Goal: Task Accomplishment & Management: Complete application form

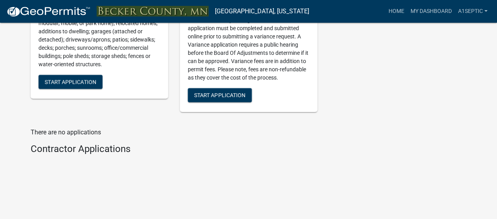
scroll to position [1067, 0]
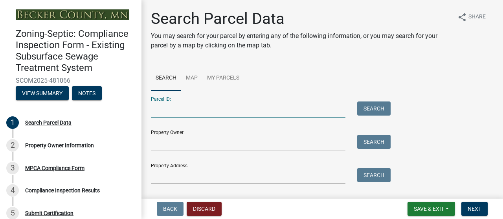
click at [183, 118] on input "Parcel ID:" at bounding box center [248, 110] width 194 height 16
type input "080402000"
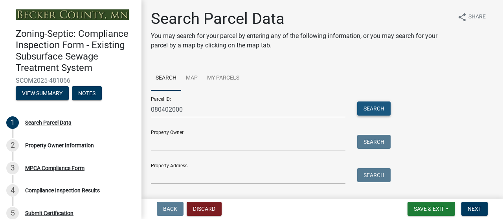
click at [374, 116] on button "Search" at bounding box center [373, 109] width 33 height 14
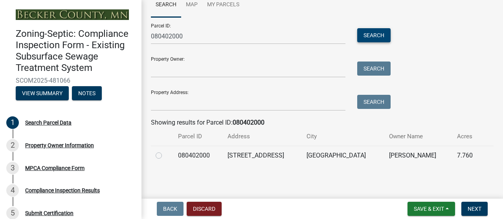
scroll to position [146, 0]
click at [165, 151] on label at bounding box center [165, 151] width 0 height 0
click at [165, 151] on input "radio" at bounding box center [167, 153] width 5 height 5
radio input "true"
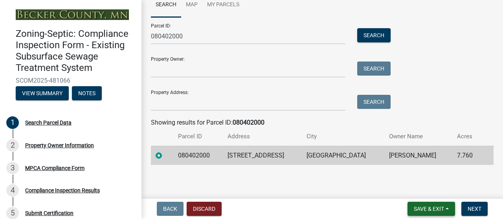
click at [413, 208] on span "Save & Exit" at bounding box center [428, 209] width 30 height 6
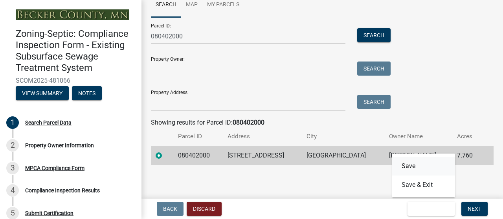
click at [392, 157] on button "Save" at bounding box center [423, 166] width 63 height 19
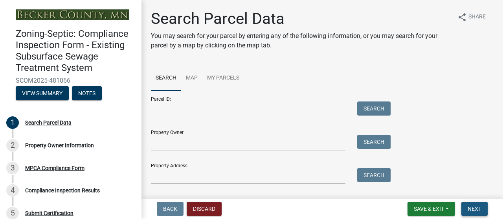
click at [467, 208] on span "Next" at bounding box center [474, 209] width 14 height 6
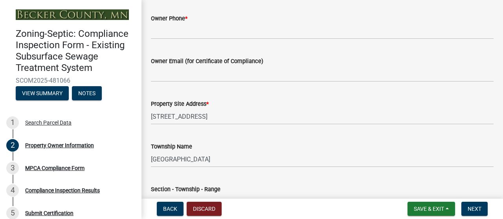
scroll to position [294, 0]
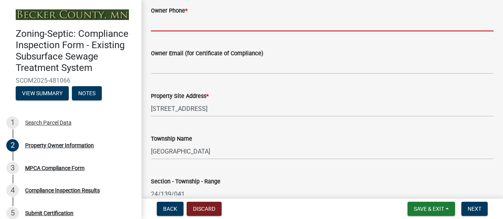
click at [170, 31] on input "Owner Phone *" at bounding box center [322, 23] width 342 height 16
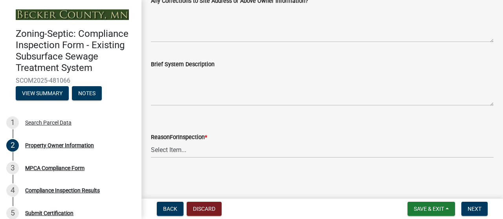
scroll to position [627, 0]
type input "[PHONE_NUMBER]"
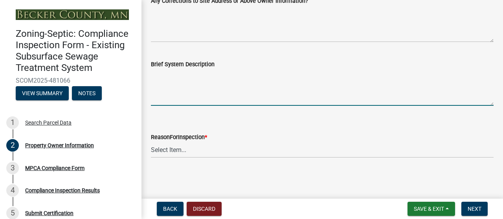
click at [173, 106] on textarea "Brief System Description" at bounding box center [322, 87] width 342 height 37
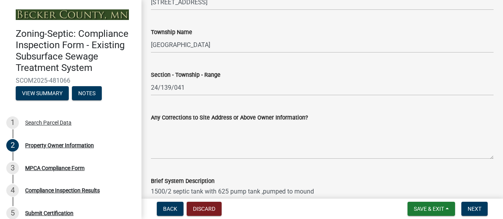
scroll to position [392, 0]
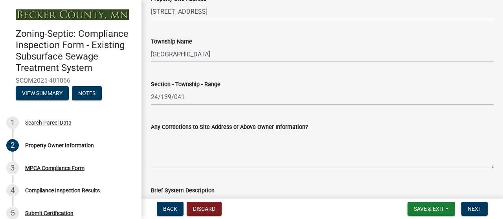
type textarea "1500/2 septic tank with 625 pump tank ,pumped to mound"
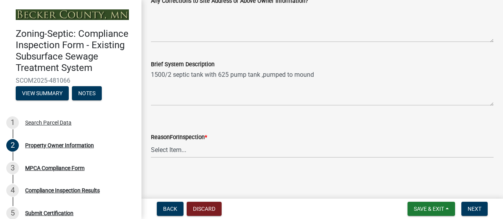
scroll to position [689, 0]
type input "[EMAIL_ADDRESS][PERSON_NAME][DOMAIN_NAME]"
click at [198, 146] on select "Select Item... Property Sale Lake Study Required for Permit Other" at bounding box center [322, 150] width 342 height 16
click at [185, 143] on select "Select Item... Property Sale Lake Study Required for Permit Other" at bounding box center [322, 150] width 342 height 16
click at [153, 142] on select "Select Item... Property Sale Lake Study Required for Permit Other" at bounding box center [322, 150] width 342 height 16
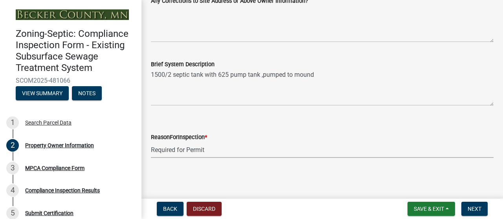
select select "945f6891-bcff-43bc-87f4-41d33ca130f5"
click at [413, 207] on span "Save & Exit" at bounding box center [428, 209] width 30 height 6
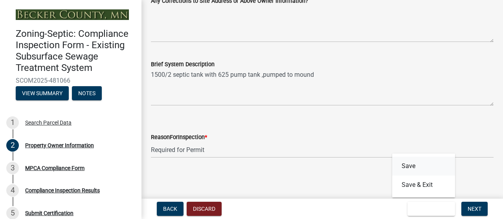
click at [392, 157] on button "Save" at bounding box center [423, 166] width 63 height 19
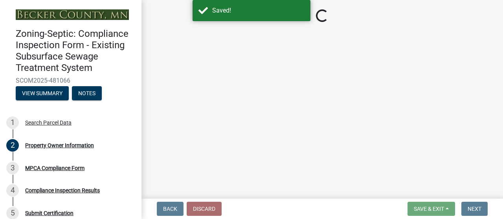
select select "945f6891-bcff-43bc-87f4-41d33ca130f5"
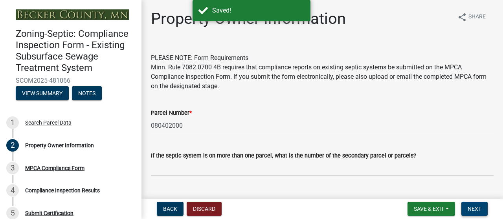
click at [467, 210] on span "Next" at bounding box center [474, 209] width 14 height 6
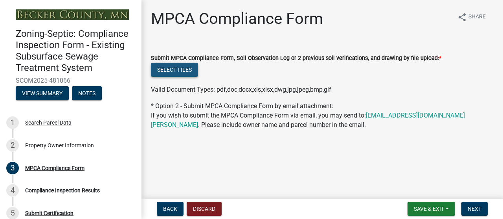
click at [185, 77] on button "Select files" at bounding box center [174, 70] width 47 height 14
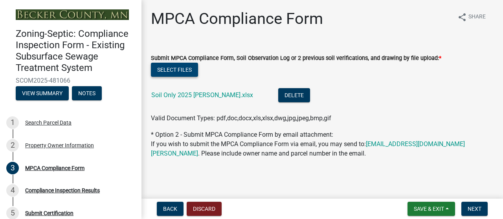
click at [183, 77] on button "Select files" at bounding box center [174, 70] width 47 height 14
click at [177, 77] on button "Select files" at bounding box center [174, 70] width 47 height 14
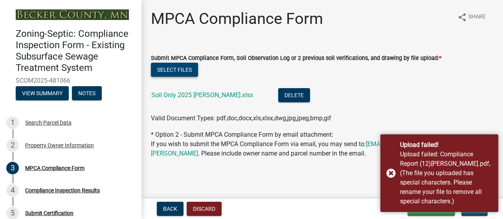
click at [174, 77] on button "Select files" at bounding box center [174, 70] width 47 height 14
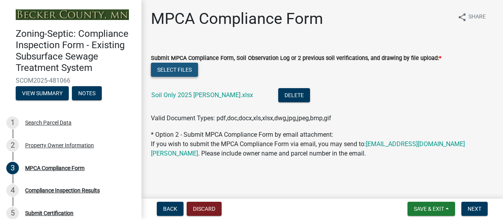
click at [175, 77] on button "Select files" at bounding box center [174, 70] width 47 height 14
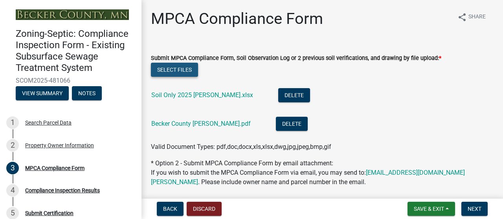
click at [187, 77] on button "Select files" at bounding box center [174, 70] width 47 height 14
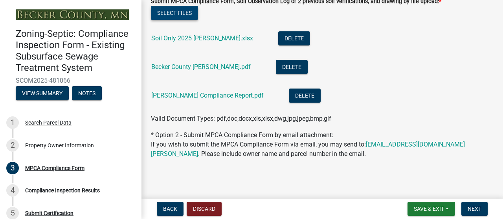
scroll to position [130, 0]
click at [467, 208] on span "Next" at bounding box center [474, 209] width 14 height 6
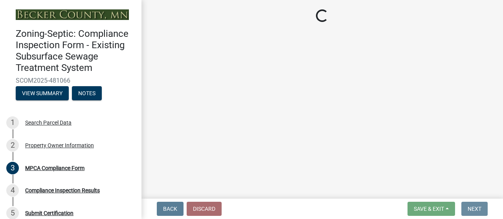
scroll to position [0, 0]
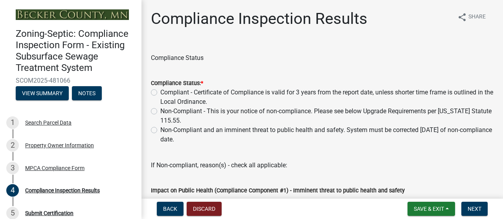
click at [160, 107] on label "Compliant - Certificate of Compliance is valid for 3 years from the report date…" at bounding box center [326, 97] width 333 height 19
click at [160, 93] on input "Compliant - Certificate of Compliance is valid for 3 years from the report date…" at bounding box center [162, 90] width 5 height 5
radio input "true"
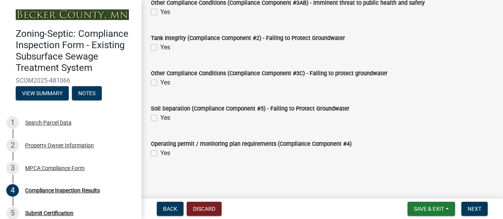
scroll to position [327, 0]
click at [467, 208] on span "Next" at bounding box center [474, 209] width 14 height 6
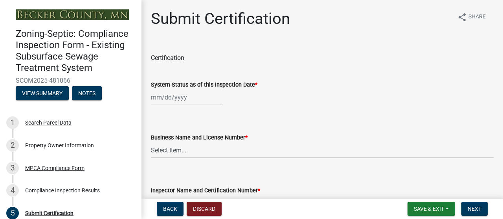
click at [186, 106] on div at bounding box center [187, 98] width 72 height 16
select select "9"
select select "2025"
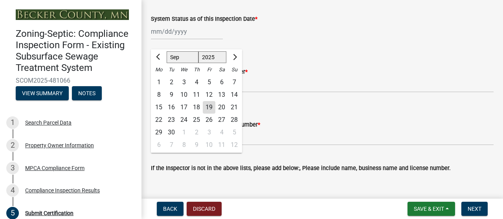
scroll to position [73, 0]
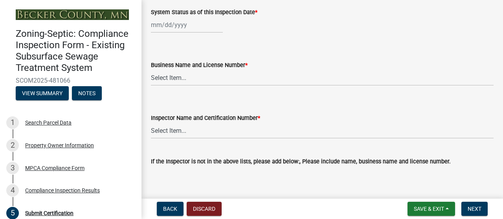
select select "9"
select select "2025"
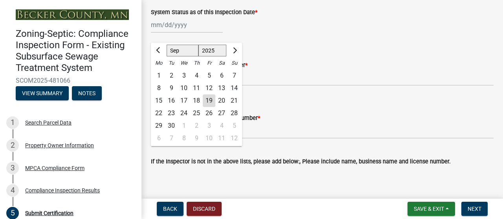
click at [213, 33] on div "[PERSON_NAME] Feb Mar Apr [PERSON_NAME][DATE] Oct Nov [DATE] 1526 1527 1528 152…" at bounding box center [187, 25] width 72 height 16
click at [215, 107] on div "19" at bounding box center [209, 101] width 13 height 13
type input "[DATE]"
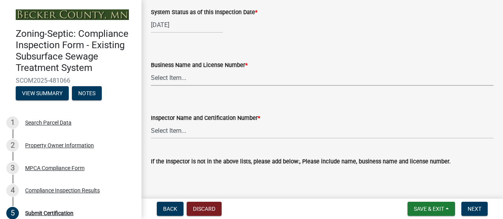
click at [167, 86] on select "Select Item... OTHER – Not listed (please add in next field and we will add to …" at bounding box center [322, 78] width 342 height 16
click at [153, 86] on select "Select Item... OTHER – Not listed (please add in next field and we will add to …" at bounding box center [322, 78] width 342 height 16
select select "b69da668-3988-4db2-9609-397e4161323c"
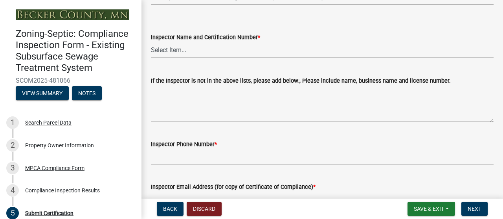
scroll to position [154, 0]
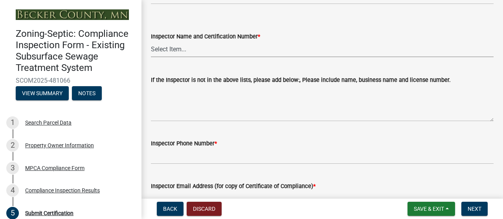
click at [185, 57] on select "Select Item... OTHER – Not listed (please add in next field and we will add to …" at bounding box center [322, 49] width 342 height 16
click at [153, 57] on select "Select Item... OTHER – Not listed (please add in next field and we will add to …" at bounding box center [322, 49] width 342 height 16
select select "0aa7f1b4-bfe7-4b6d-817b-8d375251f379"
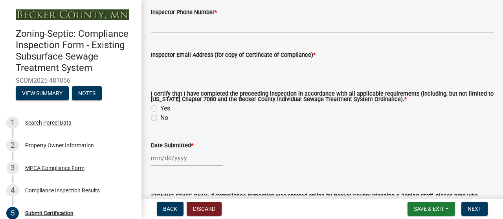
scroll to position [307, 0]
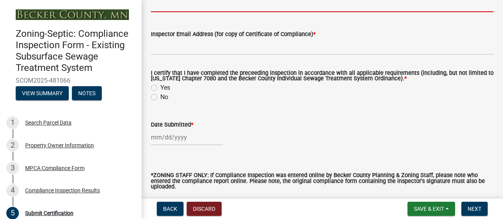
click at [174, 12] on input "Inspector Phone Number *" at bounding box center [322, 4] width 342 height 16
type input "2187667295"
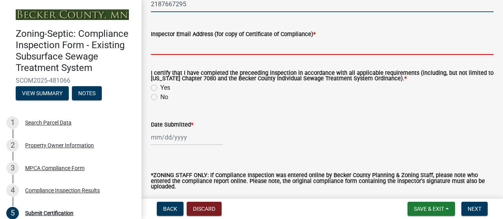
type input "[EMAIL_ADDRESS][DOMAIN_NAME]"
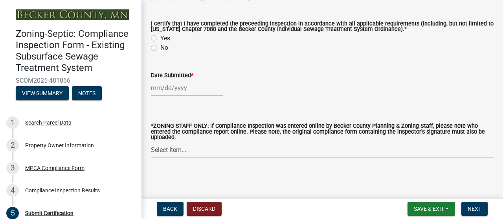
scroll to position [443, 0]
click at [160, 43] on label "Yes" at bounding box center [165, 38] width 10 height 9
click at [160, 39] on input "Yes" at bounding box center [162, 36] width 5 height 5
radio input "true"
click at [159, 96] on div at bounding box center [187, 88] width 72 height 16
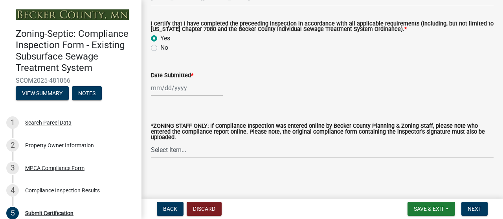
select select "9"
select select "2025"
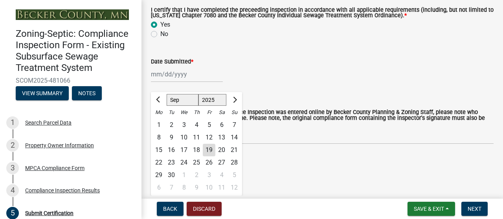
scroll to position [481, 0]
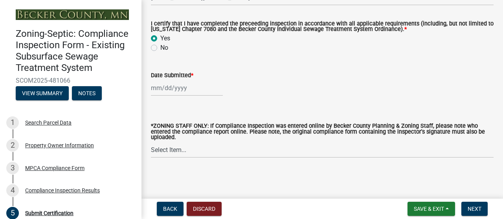
click at [192, 88] on div at bounding box center [187, 88] width 72 height 16
select select "9"
select select "2025"
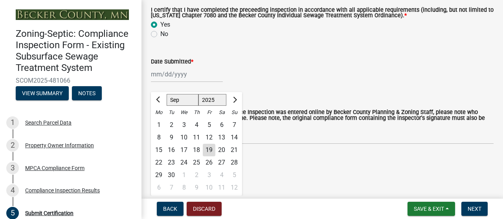
click at [215, 157] on div "19" at bounding box center [209, 150] width 13 height 13
type input "[DATE]"
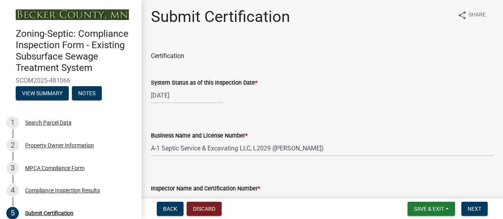
scroll to position [0, 0]
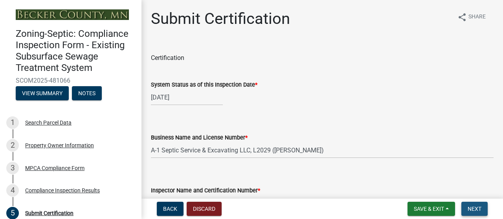
click at [467, 208] on span "Next" at bounding box center [474, 209] width 14 height 6
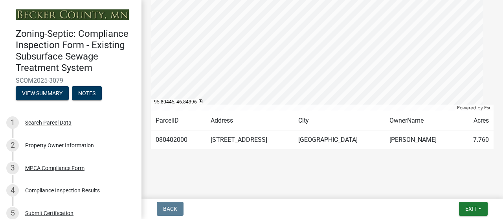
scroll to position [261, 0]
